Goal: Information Seeking & Learning: Learn about a topic

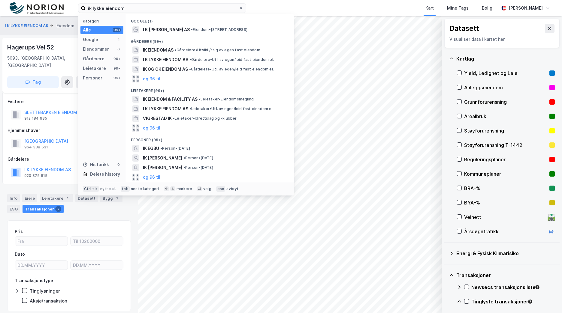
scroll to position [103, 0]
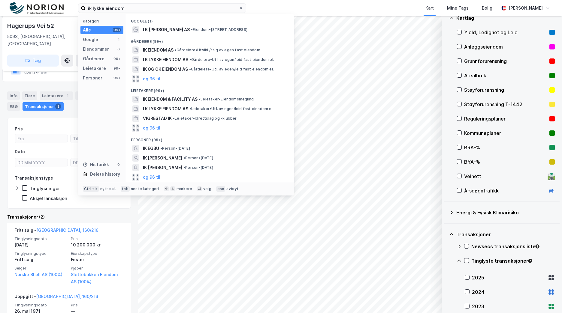
click at [47, 11] on div "ik lykke eiendom Kategori Alle 99+ Google 1 Eiendommer 0 Gårdeiere 99+ Leietake…" at bounding box center [281, 8] width 562 height 16
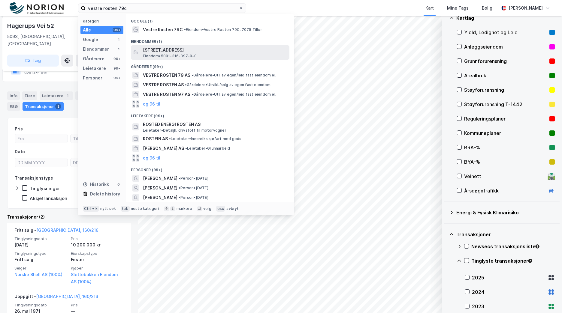
type input "vestre rosten 79c"
click at [217, 54] on div "[STREET_ADDRESS] • 5001-316-397-0-0" at bounding box center [215, 53] width 145 height 12
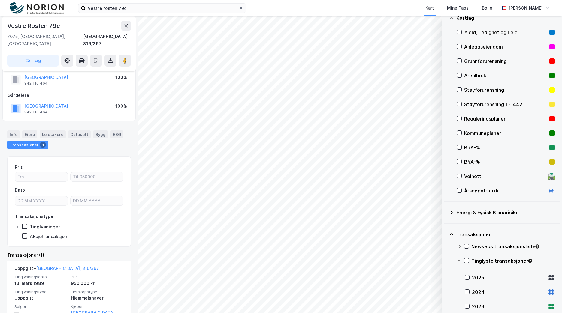
scroll to position [30, 0]
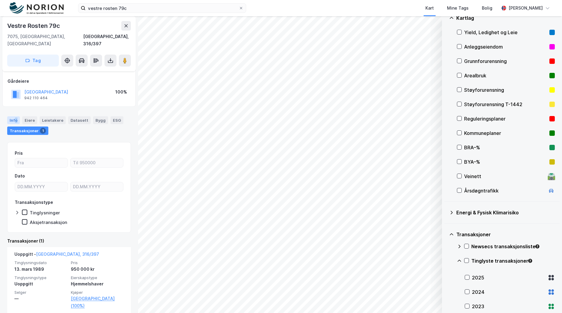
click at [16, 116] on div "Info" at bounding box center [13, 120] width 13 height 8
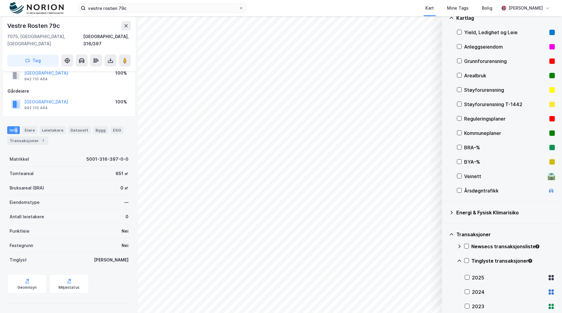
scroll to position [13, 0]
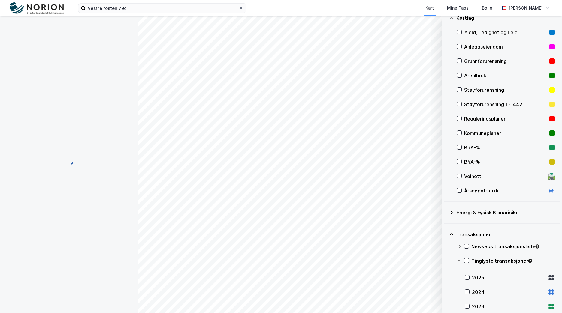
scroll to position [13, 0]
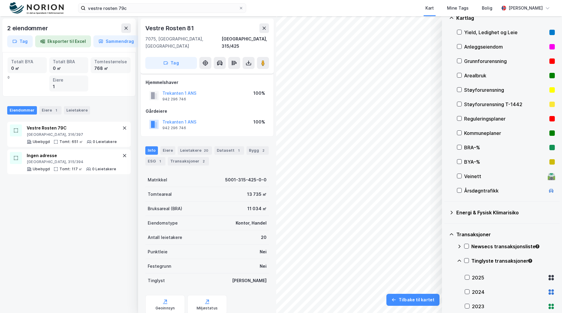
scroll to position [13, 0]
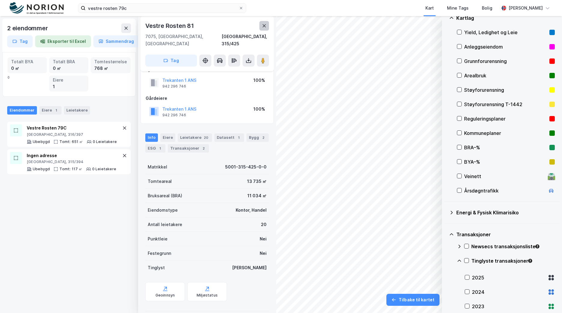
click at [266, 26] on icon at bounding box center [264, 25] width 5 height 5
